Goal: Task Accomplishment & Management: Manage account settings

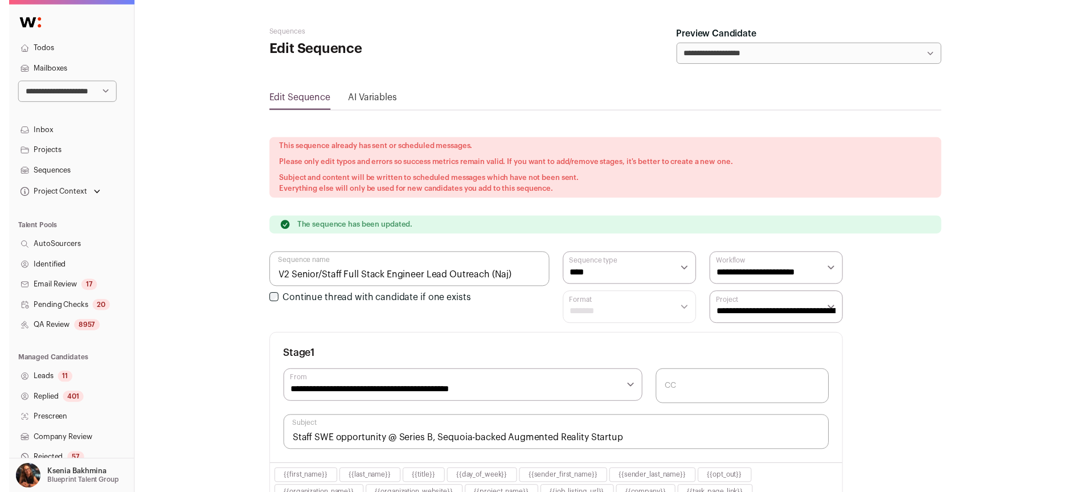
scroll to position [286, 0]
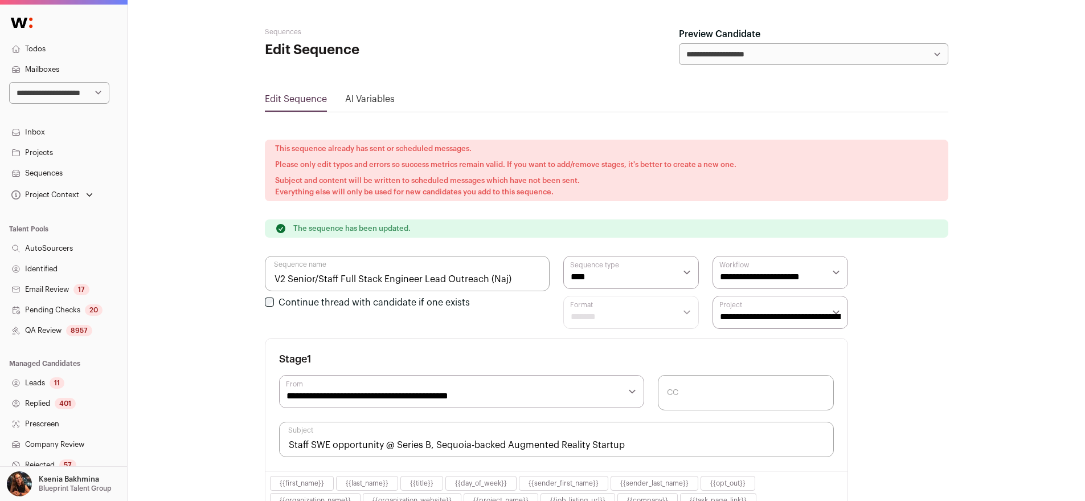
click at [57, 168] on link "Sequences" at bounding box center [63, 173] width 127 height 21
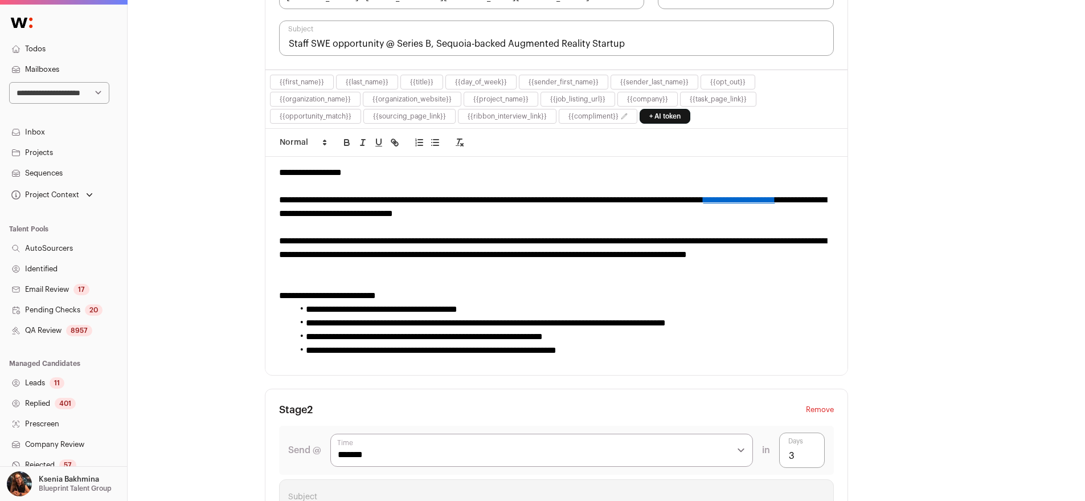
scroll to position [201, 0]
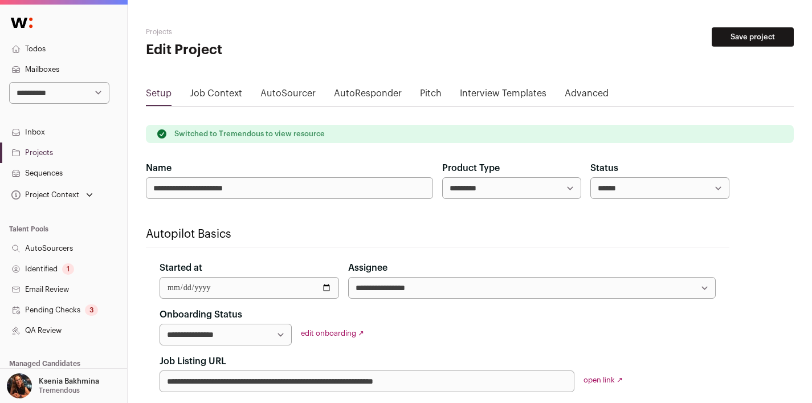
click at [71, 92] on select "**********" at bounding box center [59, 93] width 100 height 22
select select "***"
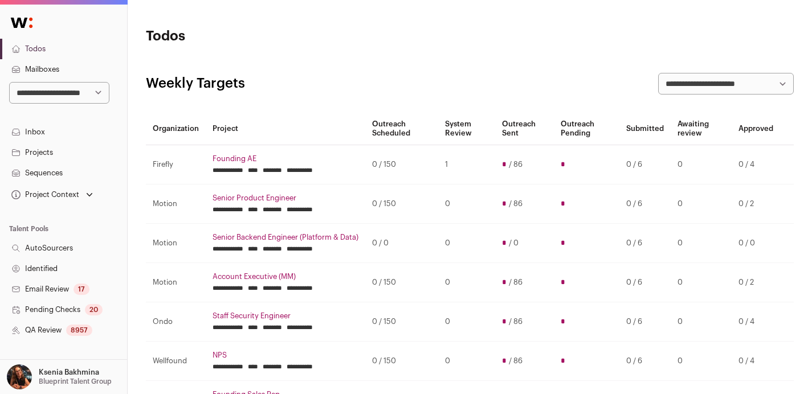
click at [50, 170] on link "Sequences" at bounding box center [63, 173] width 127 height 21
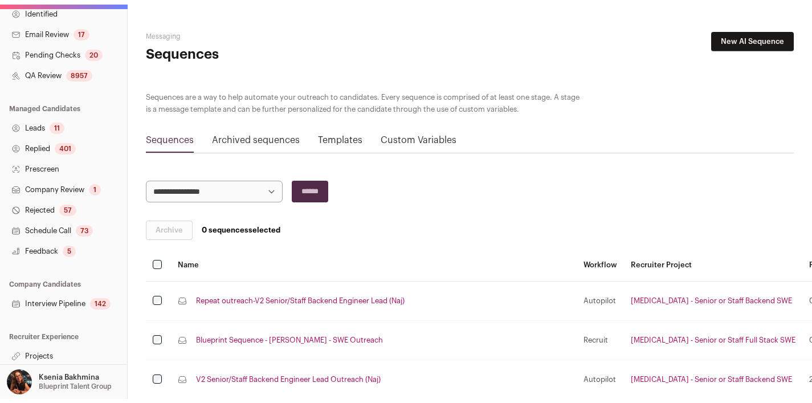
scroll to position [266, 0]
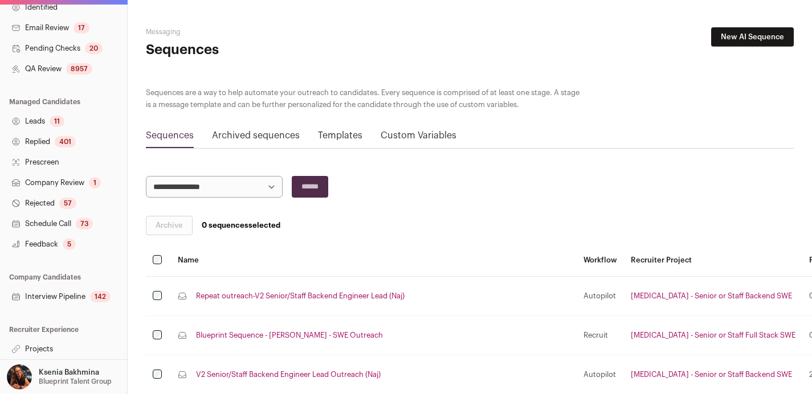
click at [35, 352] on link "Projects" at bounding box center [63, 349] width 127 height 21
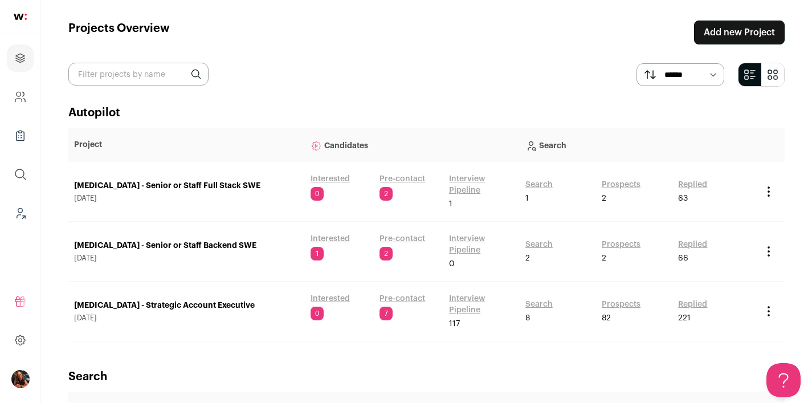
click at [158, 184] on link "[MEDICAL_DATA] - Senior or Staff Full Stack SWE" at bounding box center [186, 185] width 225 height 11
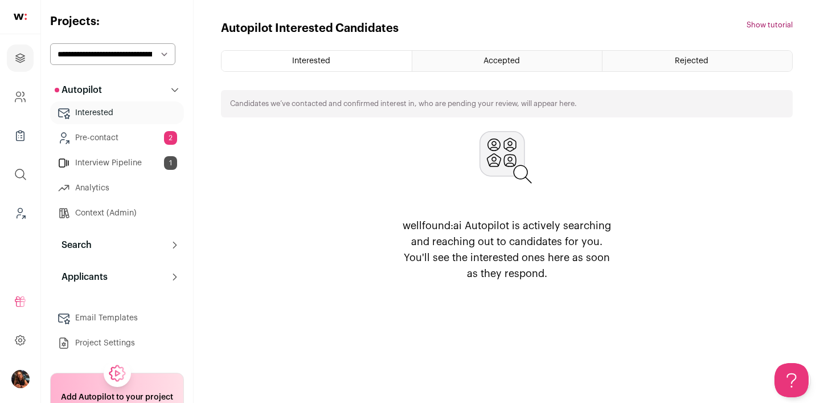
click at [101, 317] on link "Email Templates" at bounding box center [117, 317] width 134 height 23
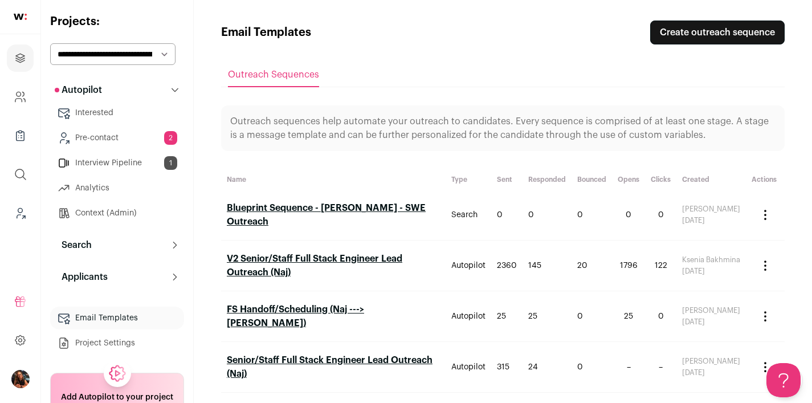
click at [333, 261] on link "V2 Senior/Staff Full Stack Engineer Lead Outreach (Naj)" at bounding box center [314, 265] width 175 height 23
